Goal: Transaction & Acquisition: Purchase product/service

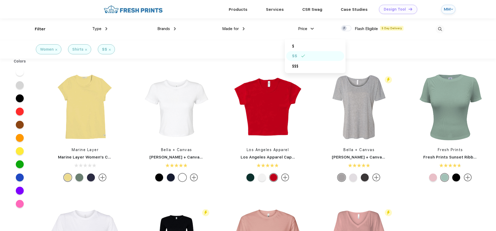
click at [401, 7] on div "Design Tool" at bounding box center [395, 9] width 22 height 4
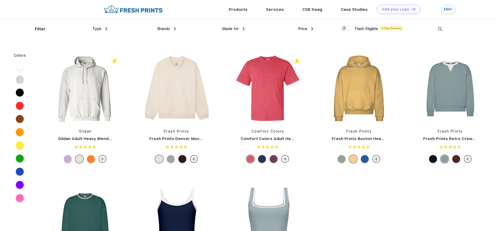
scroll to position [0, 0]
drag, startPoint x: 107, startPoint y: 21, endPoint x: 106, endPoint y: 24, distance: 3.6
click at [107, 21] on div "Type Shirts Sweaters Bottoms Accessories Hats Tanks Jackets Jerseys Polos" at bounding box center [73, 28] width 69 height 21
click at [104, 26] on div "Type" at bounding box center [99, 29] width 15 height 6
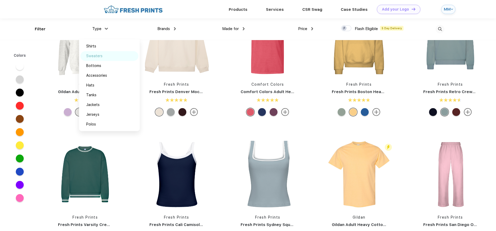
scroll to position [6, 0]
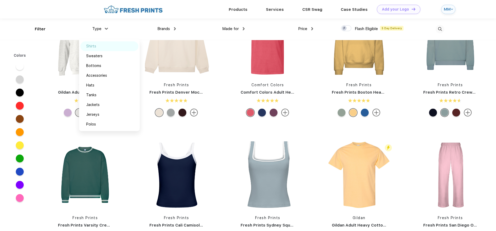
click at [97, 47] on div "Shirts" at bounding box center [109, 46] width 58 height 10
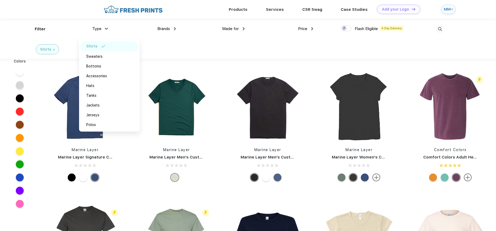
click at [439, 28] on img at bounding box center [440, 29] width 9 height 9
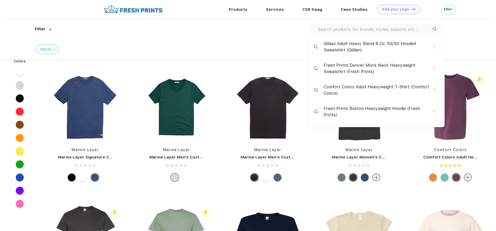
click at [335, 31] on input "text" at bounding box center [374, 29] width 115 height 6
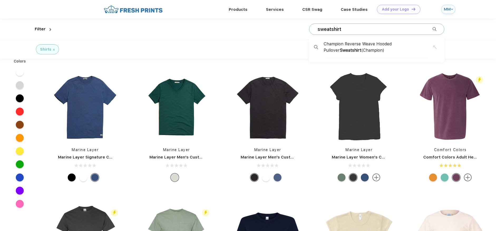
type input "sweatshirt"
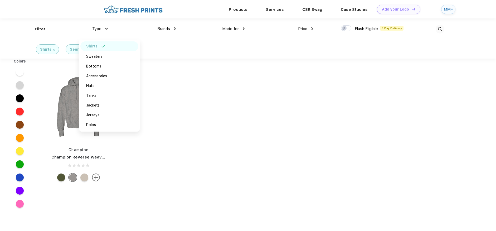
click at [186, 99] on div "Colors Flash Eligible 5 Day Delivery Champion Champion Reverse Weave Hooded Pul…" at bounding box center [248, 176] width 496 height 234
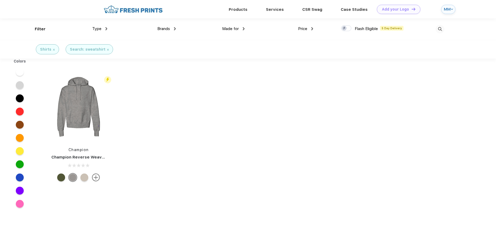
click at [52, 48] on div "Shirts" at bounding box center [47, 50] width 15 height 6
click at [53, 49] on img at bounding box center [54, 50] width 2 height 2
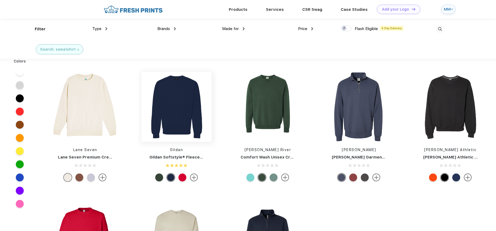
click at [184, 103] on img at bounding box center [177, 107] width 70 height 70
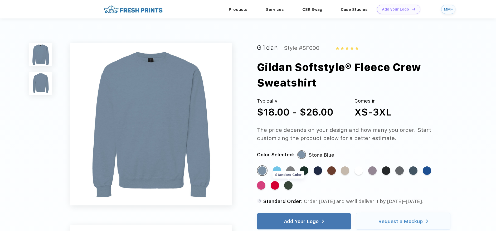
click at [288, 181] on div "Standard Color" at bounding box center [288, 185] width 8 height 8
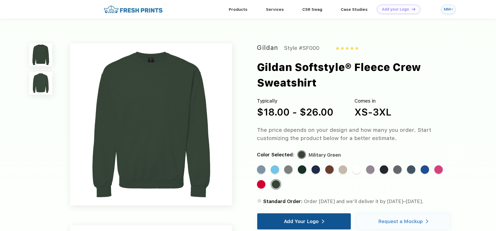
click at [308, 219] on div "Add Your Logo" at bounding box center [301, 221] width 35 height 5
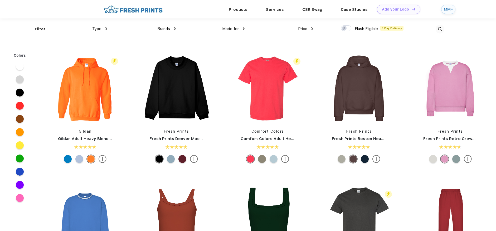
click at [167, 28] on span "Brands" at bounding box center [163, 28] width 13 height 5
click at [175, 28] on img at bounding box center [175, 28] width 2 height 3
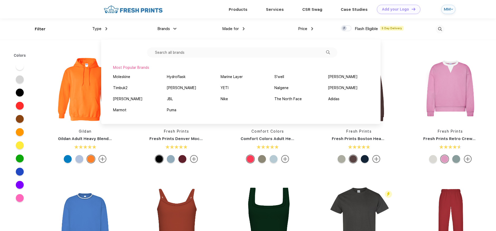
click at [179, 53] on input "text" at bounding box center [242, 52] width 190 height 10
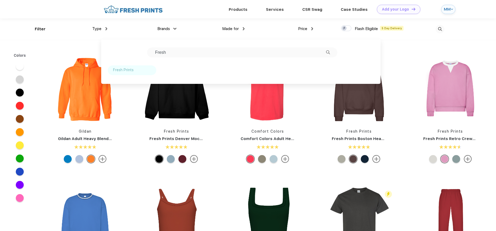
type input "Fresh"
click at [130, 66] on div "Fresh Prints" at bounding box center [132, 70] width 49 height 10
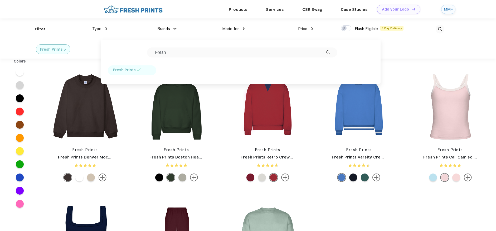
click at [348, 205] on div "Fresh Prints Fresh Prints Denver Mock Neck Heavyweight Sweatshirt Fresh Prints …" at bounding box center [268, 194] width 457 height 266
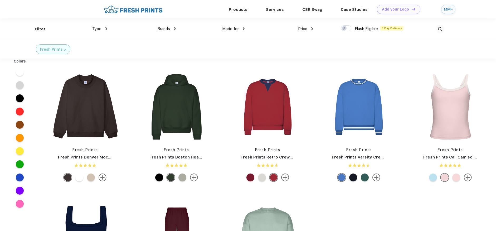
click at [64, 50] on img at bounding box center [65, 50] width 2 height 2
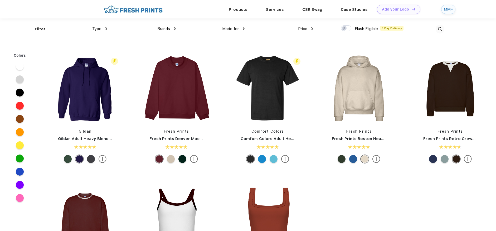
click at [104, 29] on div "Type" at bounding box center [99, 29] width 15 height 6
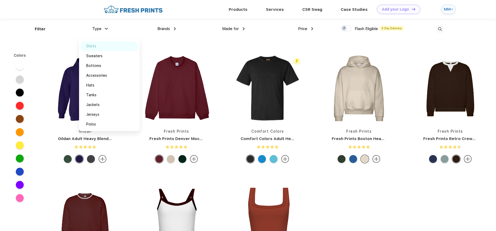
click at [96, 47] on div "Shirts" at bounding box center [91, 46] width 10 height 6
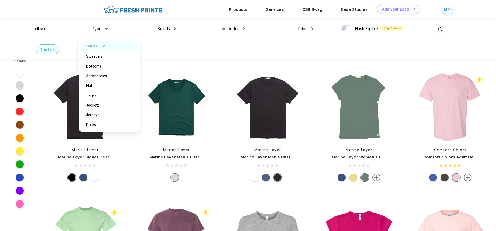
click at [235, 29] on span "Made for" at bounding box center [230, 28] width 17 height 5
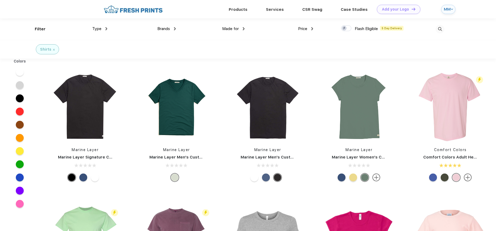
click at [244, 28] on img at bounding box center [244, 28] width 2 height 3
click at [225, 54] on div "Women" at bounding box center [222, 56] width 13 height 6
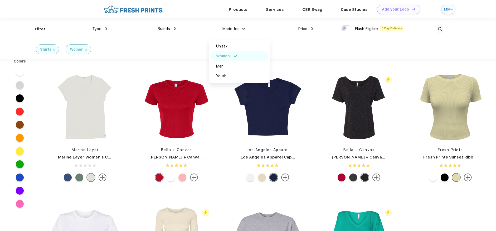
click at [297, 51] on div "Shirts Women" at bounding box center [248, 49] width 496 height 19
click at [18, 98] on div at bounding box center [20, 98] width 8 height 8
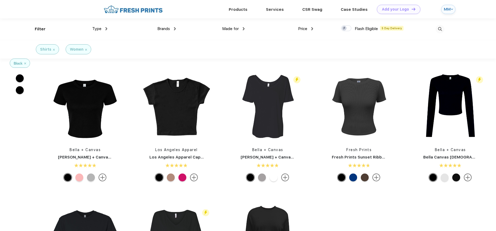
click at [55, 49] on div "Shirts" at bounding box center [47, 49] width 23 height 10
click at [18, 90] on div at bounding box center [20, 90] width 8 height 8
click at [20, 78] on div at bounding box center [20, 78] width 8 height 8
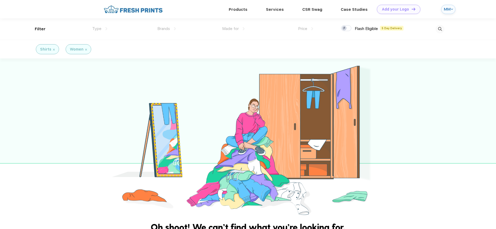
click at [53, 49] on img at bounding box center [54, 50] width 2 height 2
click at [37, 29] on div "Filter" at bounding box center [40, 29] width 11 height 6
click at [141, 6] on img at bounding box center [133, 9] width 62 height 9
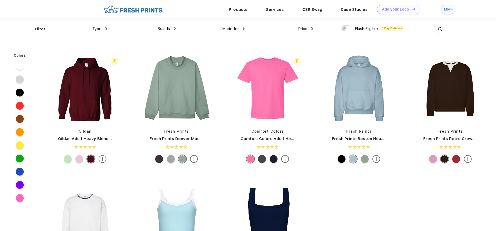
scroll to position [0, 0]
click at [275, 102] on img at bounding box center [268, 88] width 70 height 70
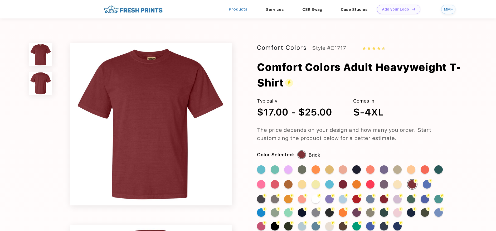
click at [242, 10] on link "Products" at bounding box center [238, 9] width 19 height 5
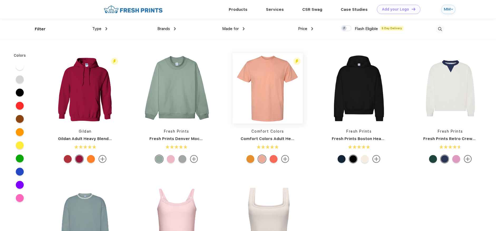
scroll to position [0, 0]
click at [20, 93] on div at bounding box center [20, 93] width 8 height 8
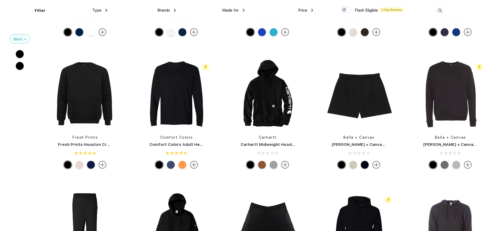
scroll to position [2098, 0]
click at [93, 9] on span "Type" at bounding box center [96, 10] width 9 height 5
click at [106, 10] on img at bounding box center [106, 10] width 2 height 3
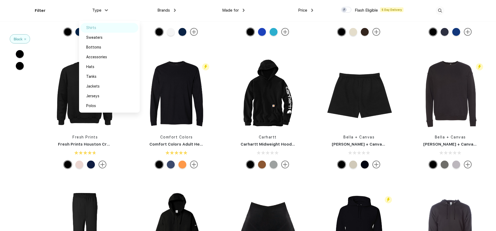
click at [95, 25] on div "Shirts" at bounding box center [109, 28] width 58 height 10
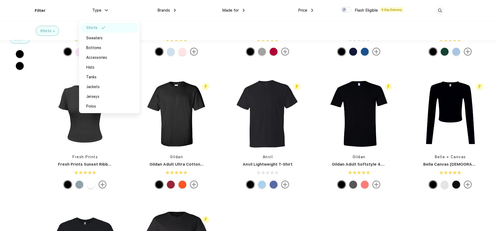
scroll to position [222, 0]
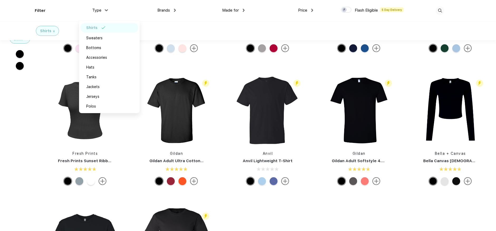
click at [249, 199] on div "Marine Layer Marine Layer Signature Crew Flash Eligible 5 Day Delivery Comfort …" at bounding box center [268, 64] width 457 height 531
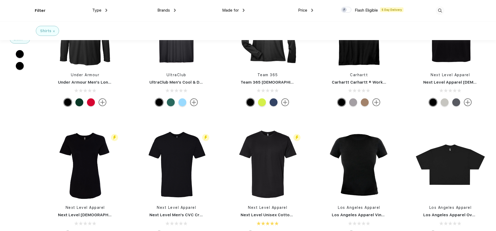
scroll to position [1272, 0]
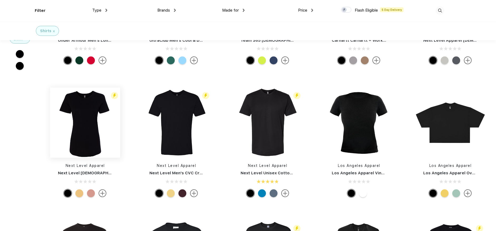
click at [80, 110] on img at bounding box center [85, 123] width 70 height 70
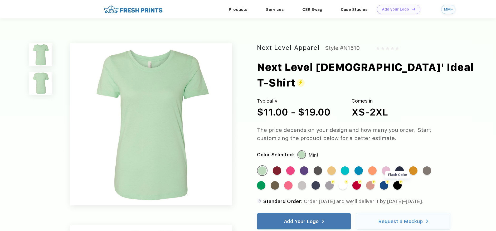
click at [398, 181] on div "Flash Color" at bounding box center [397, 185] width 8 height 8
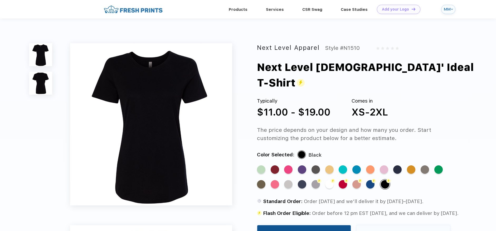
click at [311, 231] on div "Add Your Logo" at bounding box center [301, 233] width 35 height 5
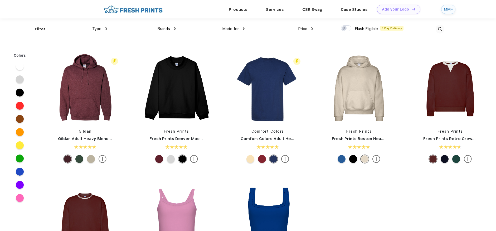
scroll to position [0, 0]
click at [41, 27] on div "Type Shirts Sweaters Bottoms Accessories Hats Tanks Jackets Jerseys Polos" at bounding box center [73, 28] width 69 height 21
click at [110, 28] on div "Brands Most Popular Brands Moleskine Hydroflask Marine Layer S'well [PERSON_NAM…" at bounding box center [141, 28] width 69 height 21
click at [105, 28] on img at bounding box center [106, 28] width 2 height 3
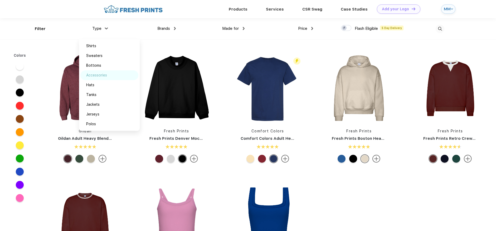
click at [104, 74] on div "Accessories" at bounding box center [96, 75] width 21 height 6
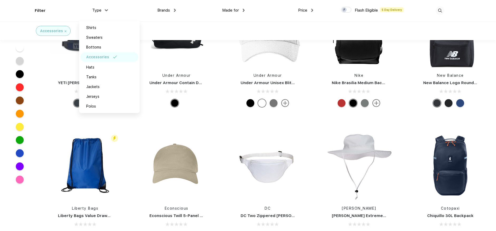
scroll to position [1412, 0]
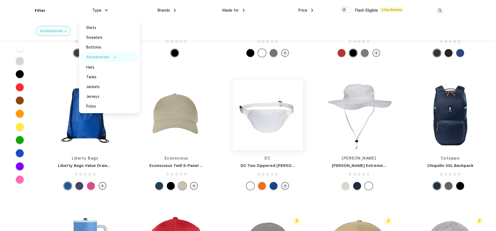
click at [273, 123] on img at bounding box center [268, 115] width 70 height 70
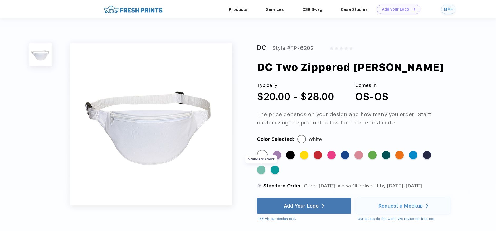
click at [261, 170] on div "Standard Color" at bounding box center [261, 170] width 8 height 8
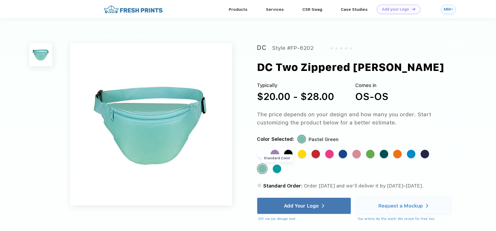
click at [278, 170] on div "Standard Color" at bounding box center [277, 168] width 8 height 8
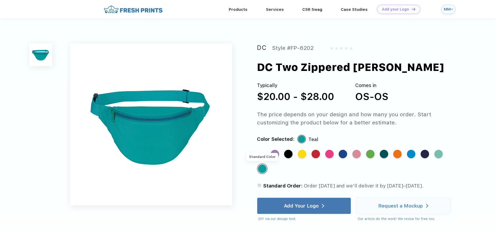
click at [263, 170] on div "Standard Color" at bounding box center [262, 168] width 8 height 8
click at [440, 153] on div "Standard Color" at bounding box center [438, 154] width 8 height 8
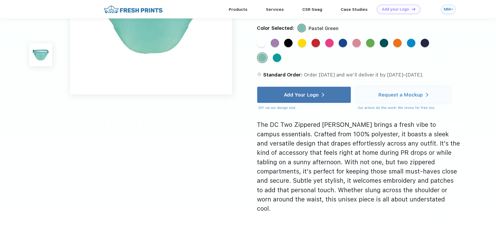
scroll to position [95, 0]
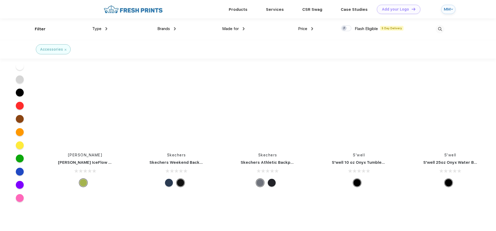
scroll to position [2422, 0]
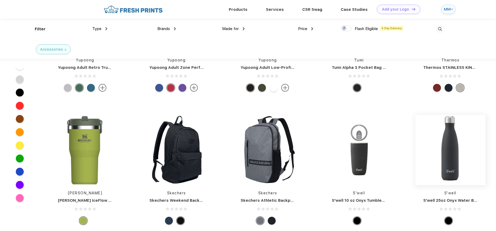
click at [447, 165] on img at bounding box center [450, 150] width 70 height 70
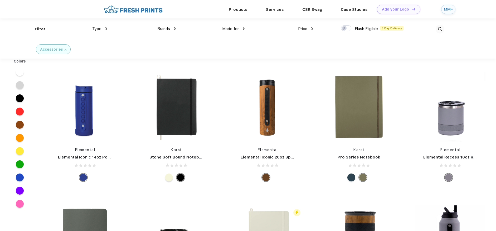
scroll to position [0, 0]
